Goal: Information Seeking & Learning: Learn about a topic

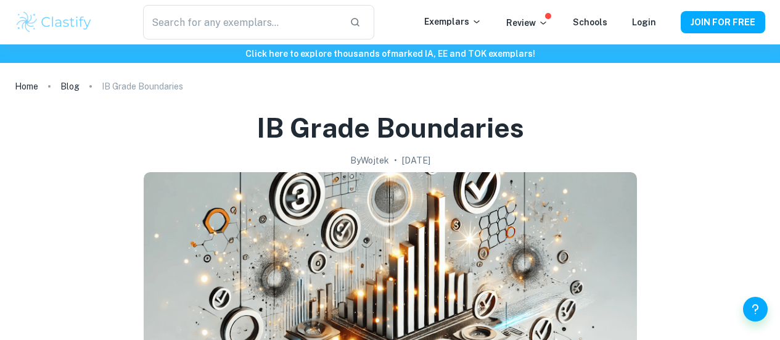
scroll to position [370, 0]
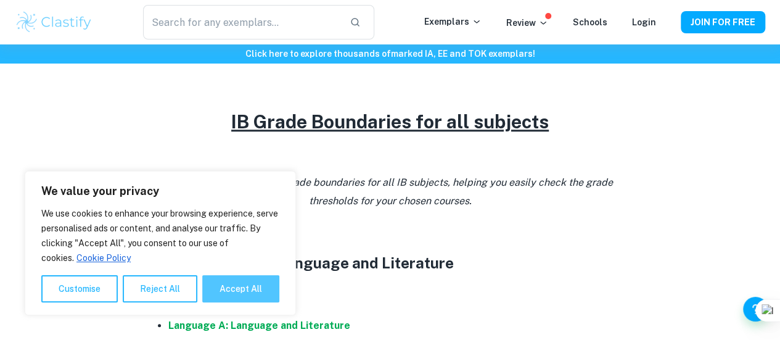
click at [231, 287] on button "Accept All" at bounding box center [240, 288] width 77 height 27
checkbox input "true"
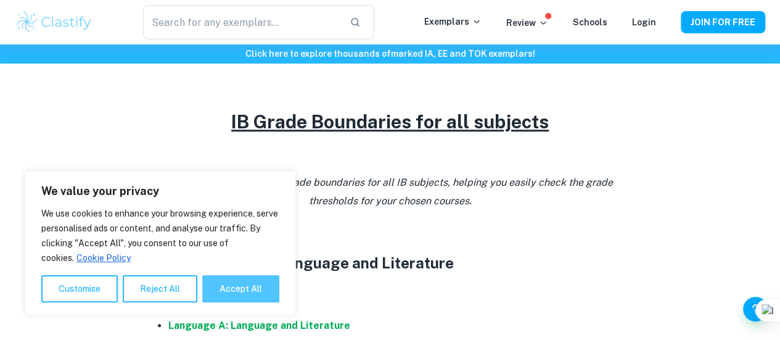
checkbox input "true"
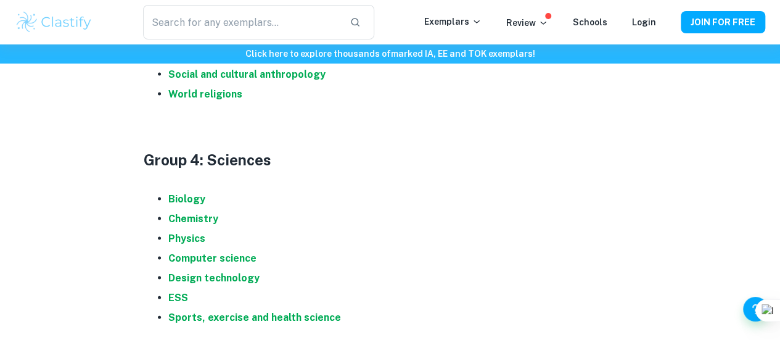
scroll to position [1234, 0]
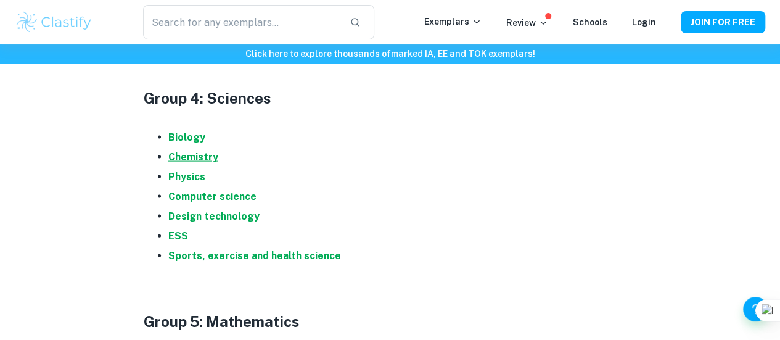
drag, startPoint x: 207, startPoint y: 170, endPoint x: 192, endPoint y: 167, distance: 15.7
drag, startPoint x: 176, startPoint y: 249, endPoint x: 172, endPoint y: 244, distance: 7.0
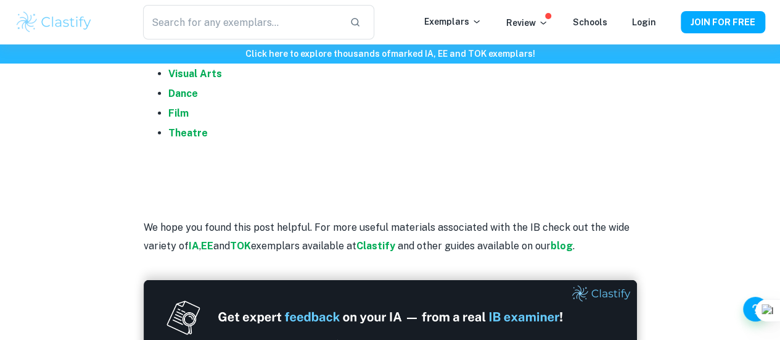
scroll to position [1727, 0]
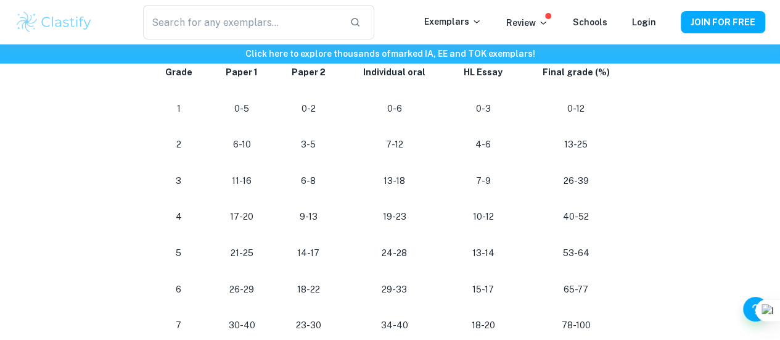
scroll to position [786, 0]
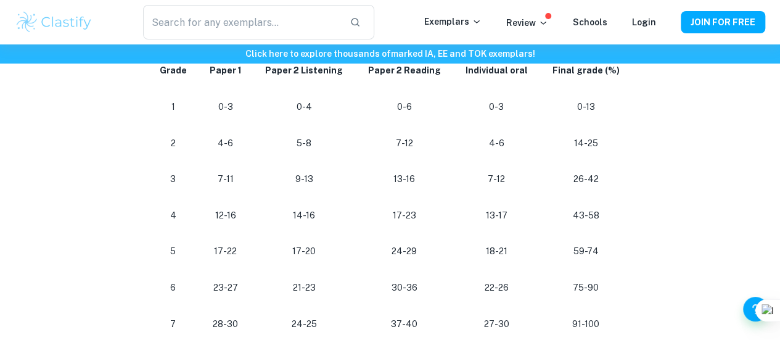
scroll to position [740, 0]
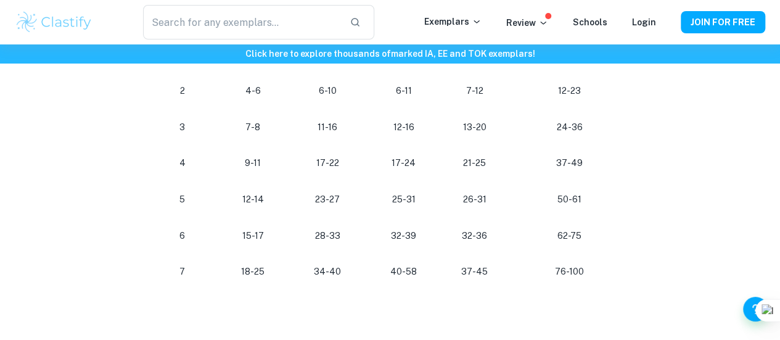
scroll to position [740, 0]
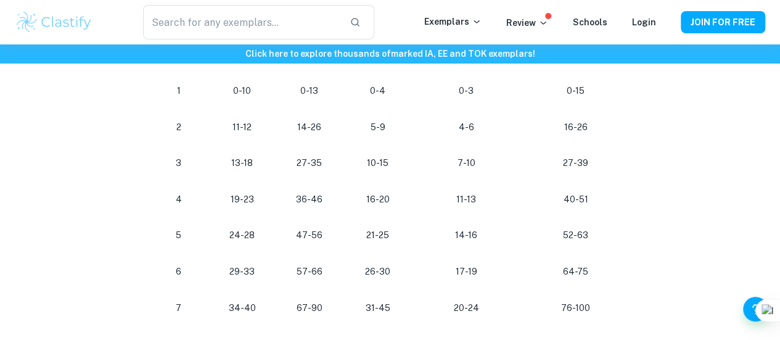
scroll to position [740, 0]
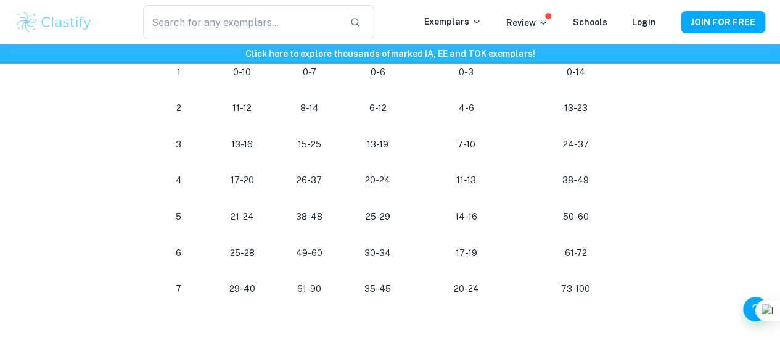
scroll to position [740, 0]
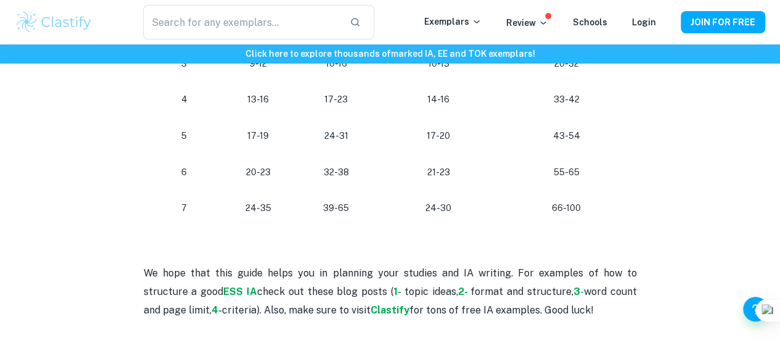
scroll to position [802, 0]
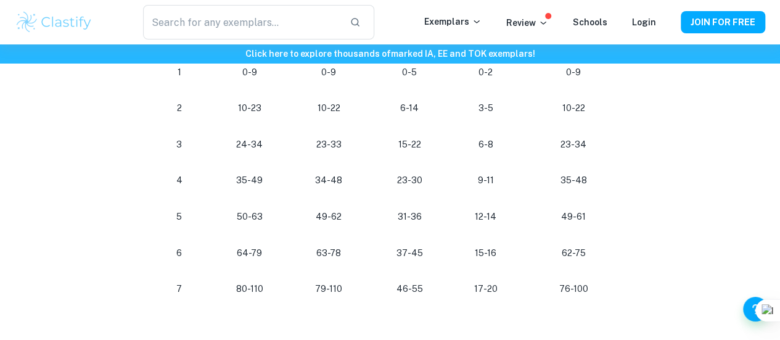
scroll to position [740, 0]
